Goal: Task Accomplishment & Management: Complete application form

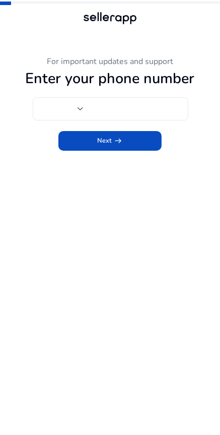
type input "***"
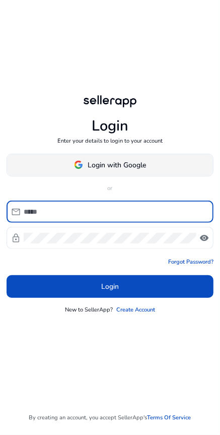
click at [131, 170] on span "Login with Google" at bounding box center [117, 165] width 58 height 11
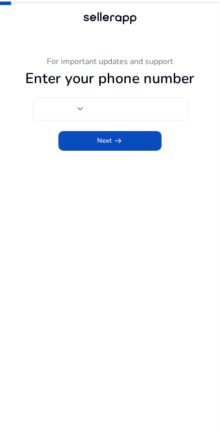
type input "***"
